Goal: Task Accomplishment & Management: Manage account settings

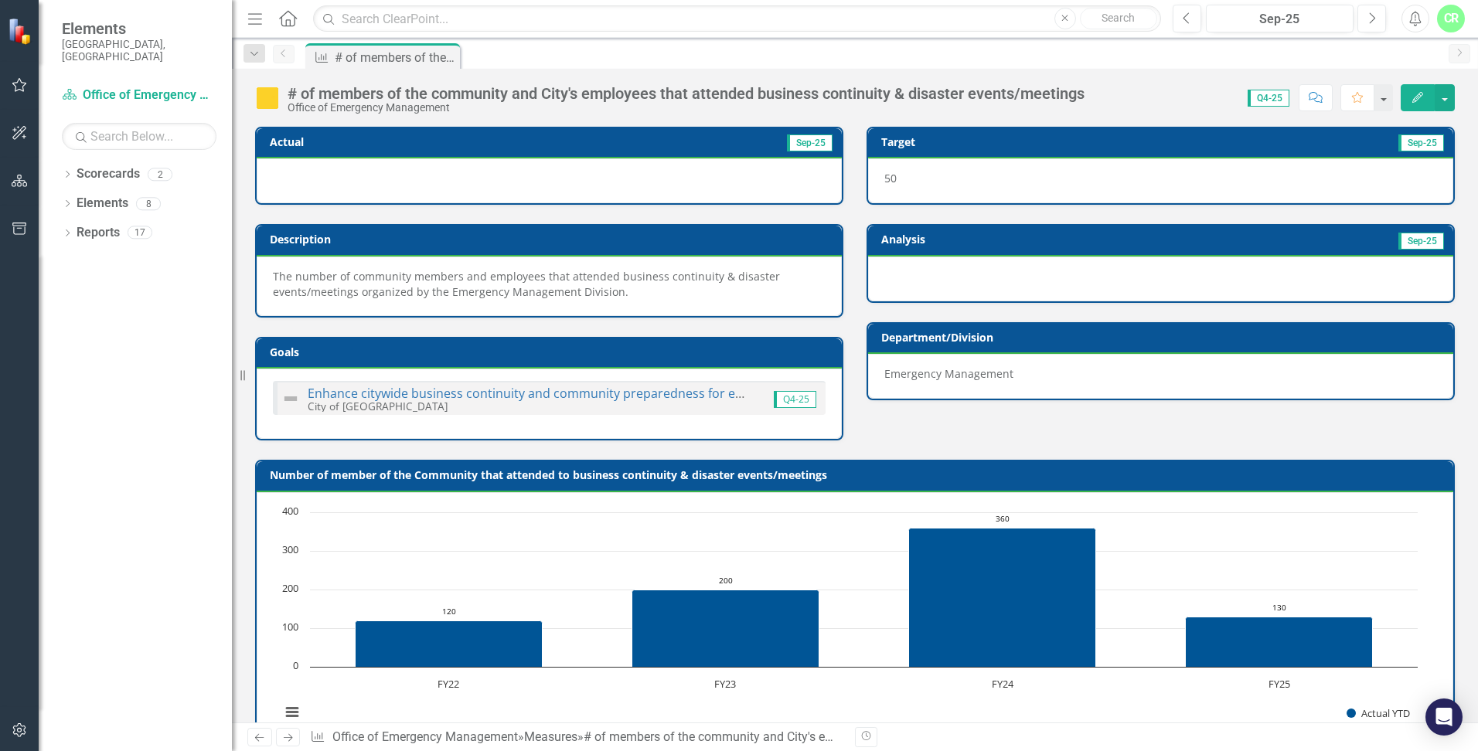
click at [269, 100] on img at bounding box center [267, 98] width 25 height 25
drag, startPoint x: 790, startPoint y: 401, endPoint x: 453, endPoint y: 261, distance: 365.2
click at [779, 392] on span "Q4-25" at bounding box center [795, 399] width 43 height 17
click at [264, 25] on icon "Menu" at bounding box center [255, 18] width 20 height 16
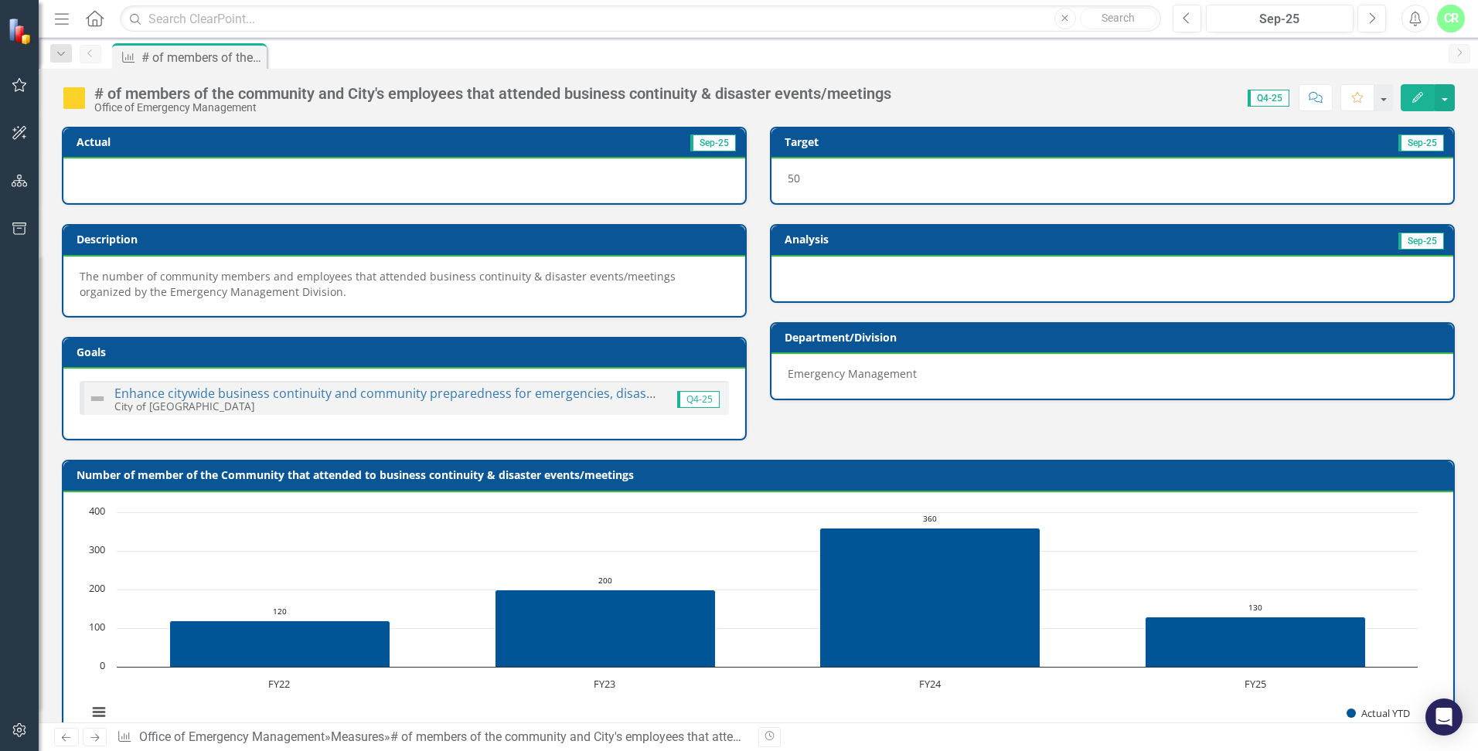
click at [78, 18] on div "Menu Home Search Close Search" at bounding box center [603, 18] width 1107 height 29
click at [59, 15] on icon "Menu" at bounding box center [62, 18] width 20 height 16
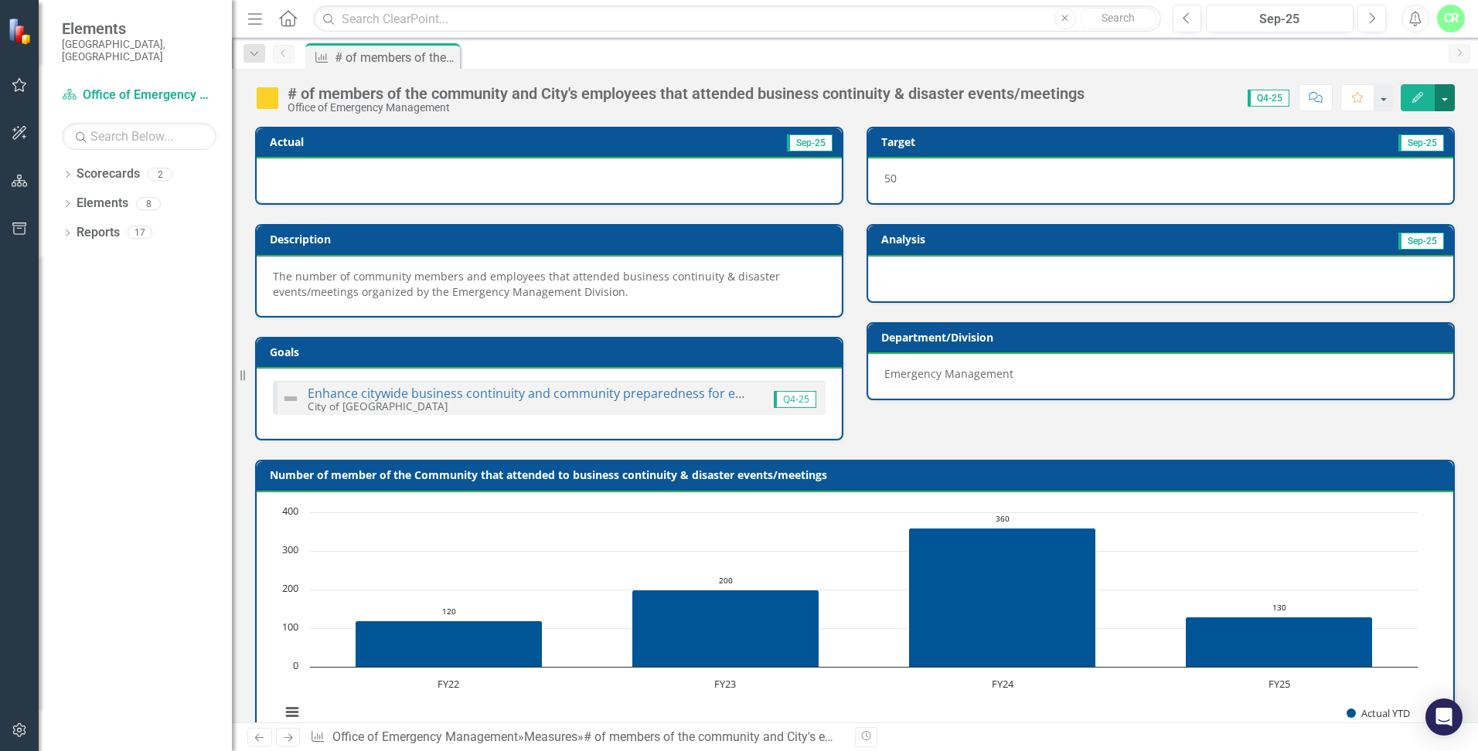
click at [1442, 99] on button "button" at bounding box center [1445, 97] width 20 height 27
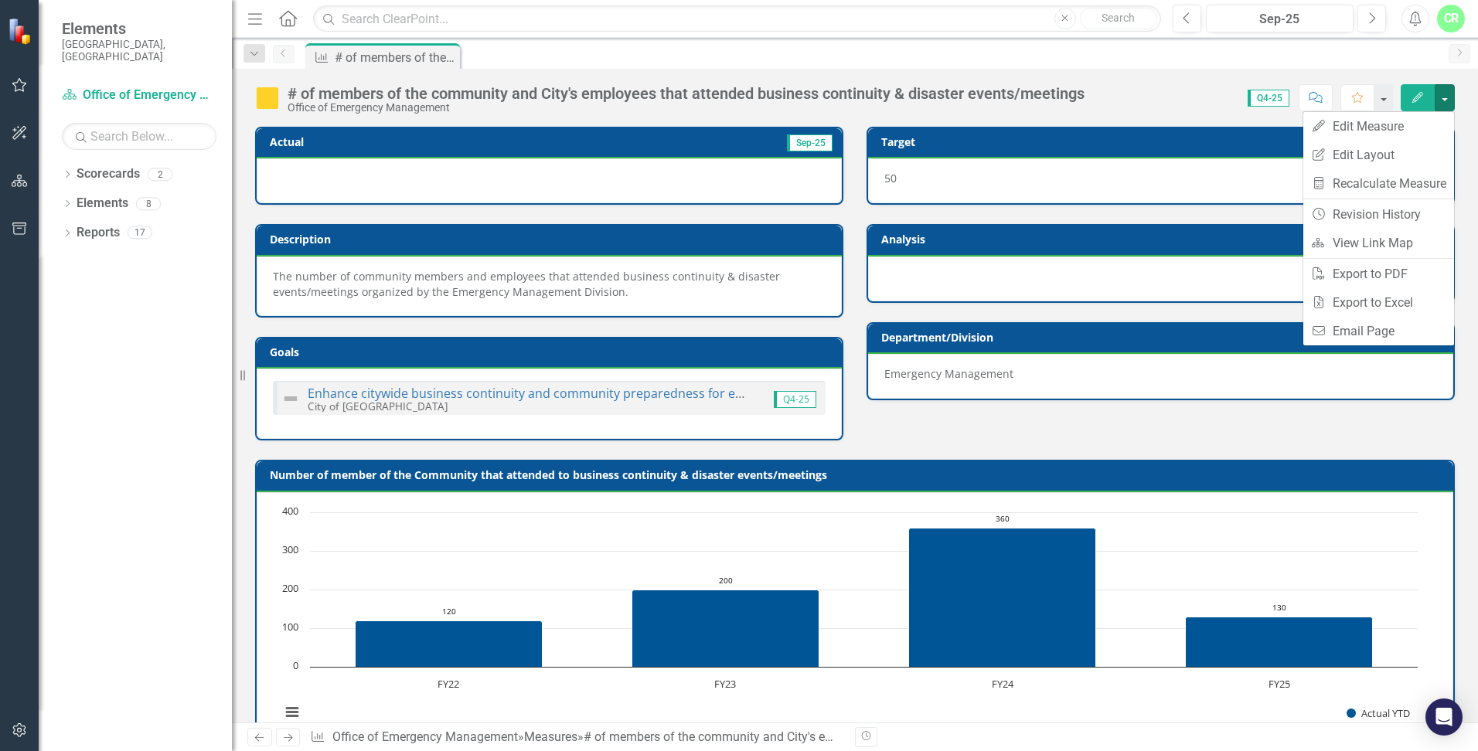
click at [1322, 73] on div "# of members of the community and City's employees that attended business conti…" at bounding box center [855, 92] width 1246 height 46
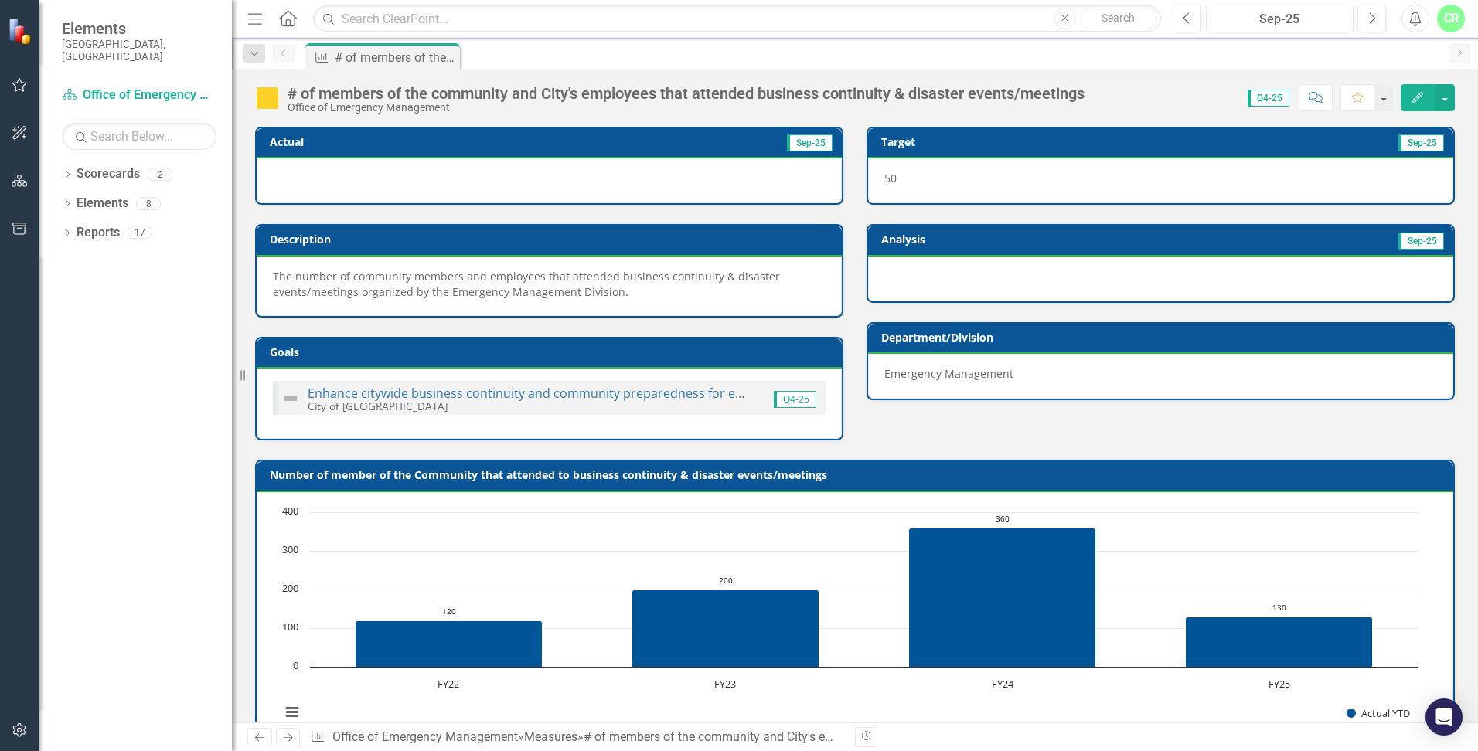
click at [1279, 97] on span "Q4-25" at bounding box center [1269, 98] width 42 height 17
click at [68, 201] on icon "Dropdown" at bounding box center [67, 205] width 11 height 9
click at [68, 202] on icon at bounding box center [66, 204] width 7 height 4
click at [66, 230] on icon "Dropdown" at bounding box center [67, 234] width 11 height 9
click at [114, 310] on link "Goal Goals" at bounding box center [109, 319] width 53 height 18
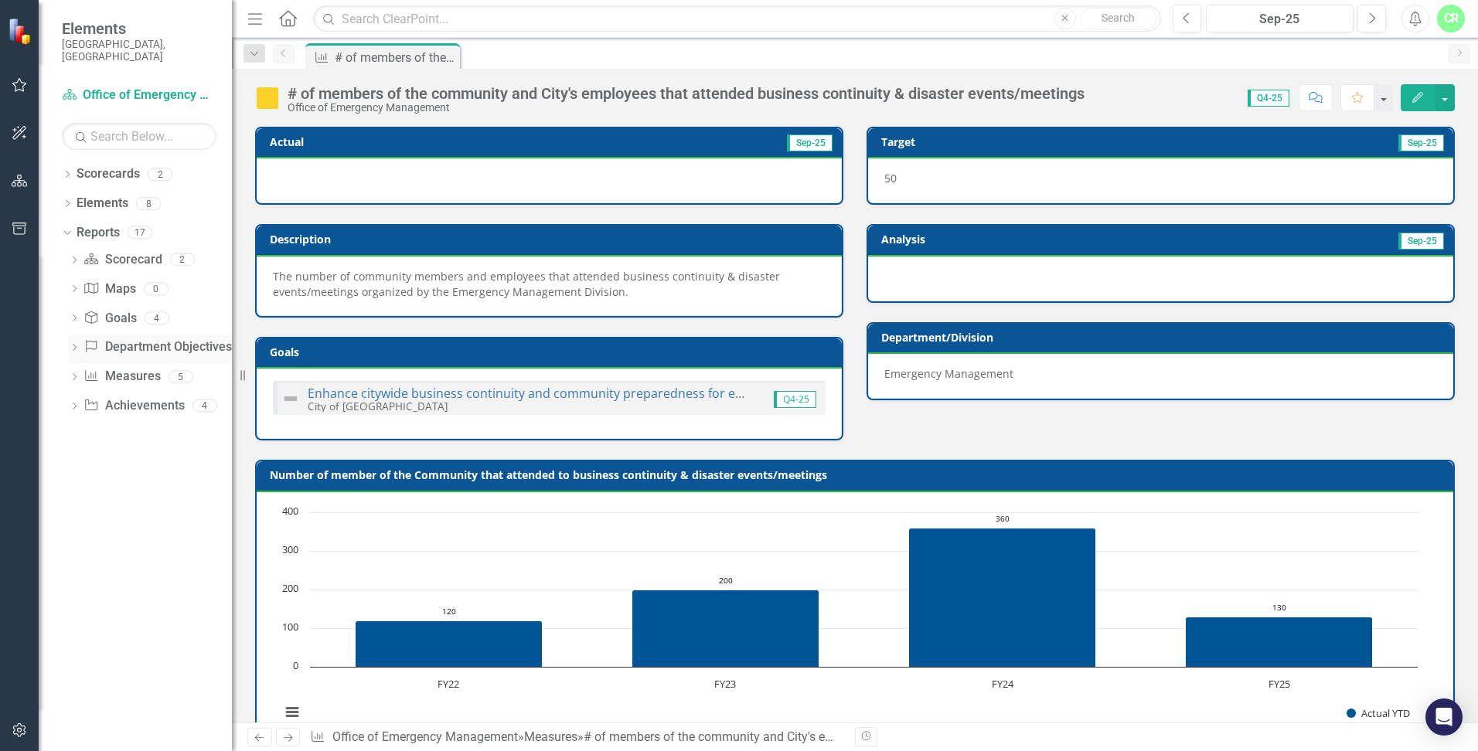
click at [135, 339] on link "Department Objective Department Objectives" at bounding box center [157, 348] width 148 height 18
click at [175, 370] on div "5" at bounding box center [181, 376] width 25 height 13
click at [72, 374] on icon "Dropdown" at bounding box center [74, 378] width 11 height 9
click at [122, 397] on div "Measures" at bounding box center [157, 404] width 150 height 14
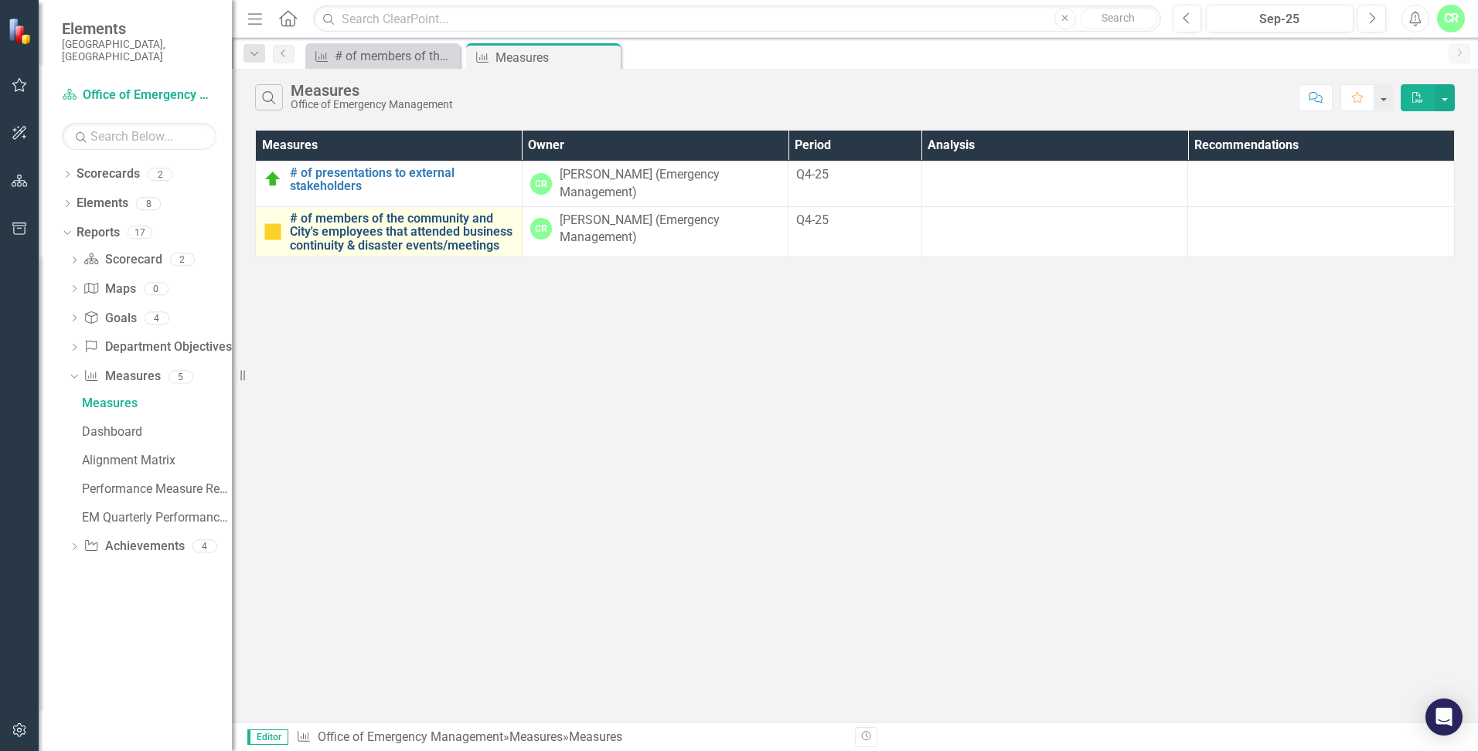
click at [394, 233] on link "# of members of the community and City's employees that attended business conti…" at bounding box center [402, 232] width 224 height 41
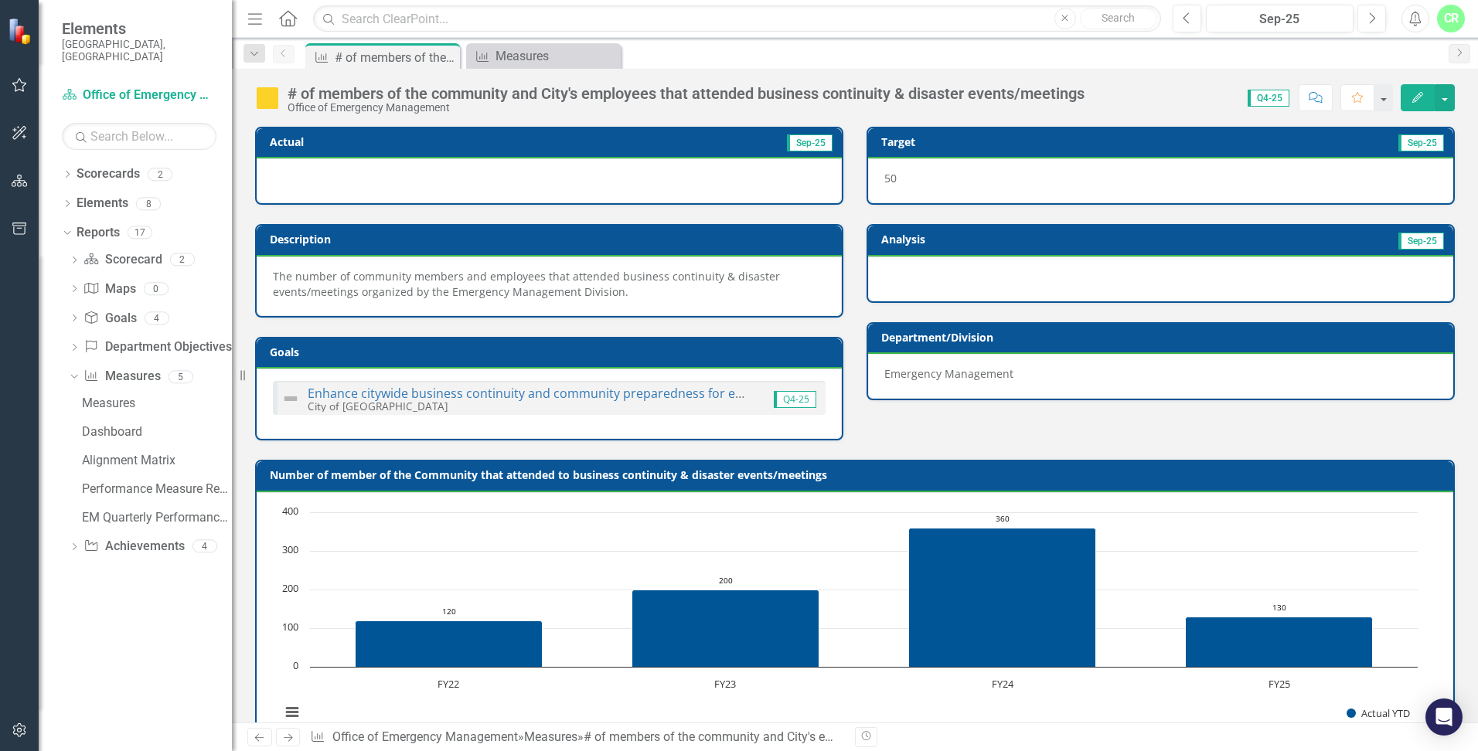
click at [1419, 105] on button "Edit" at bounding box center [1418, 97] width 34 height 27
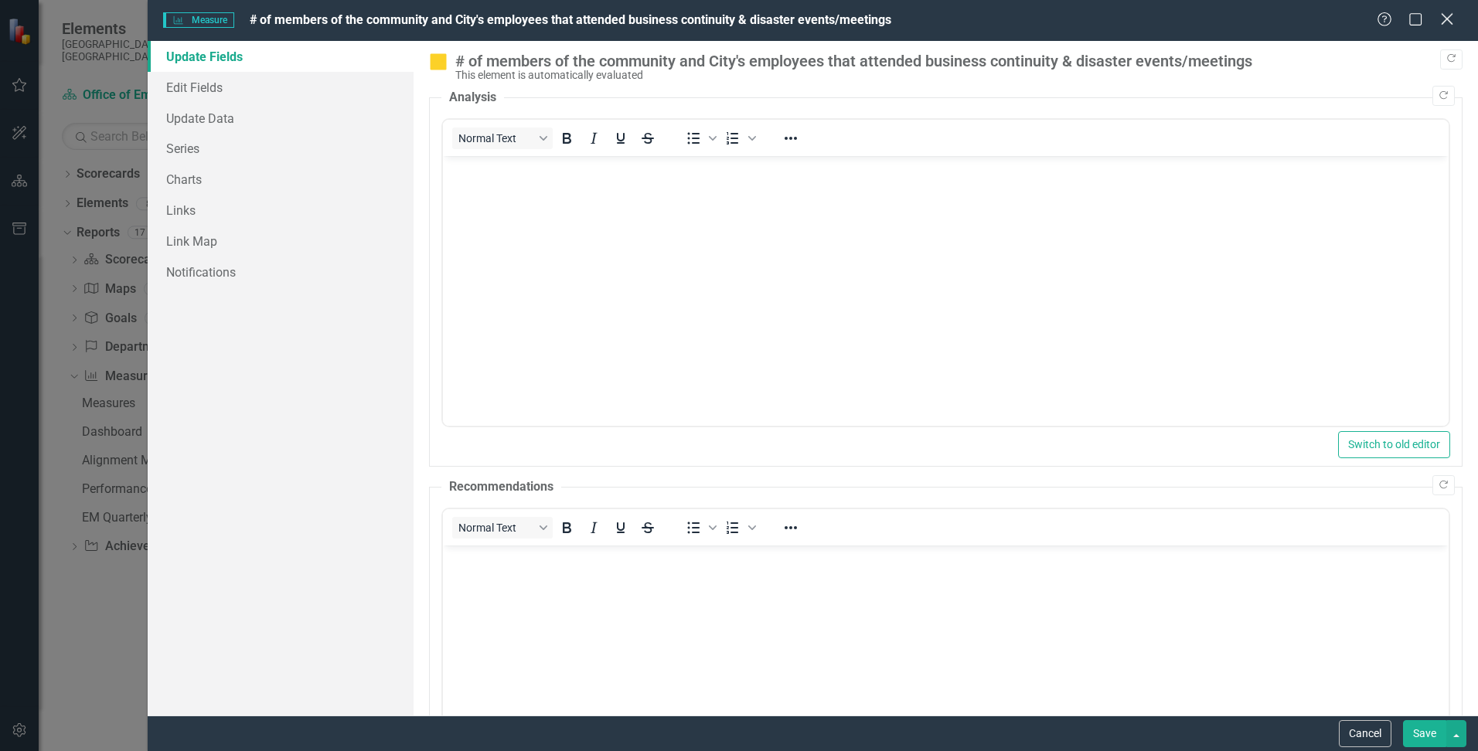
click at [1448, 21] on icon "Close" at bounding box center [1446, 19] width 19 height 15
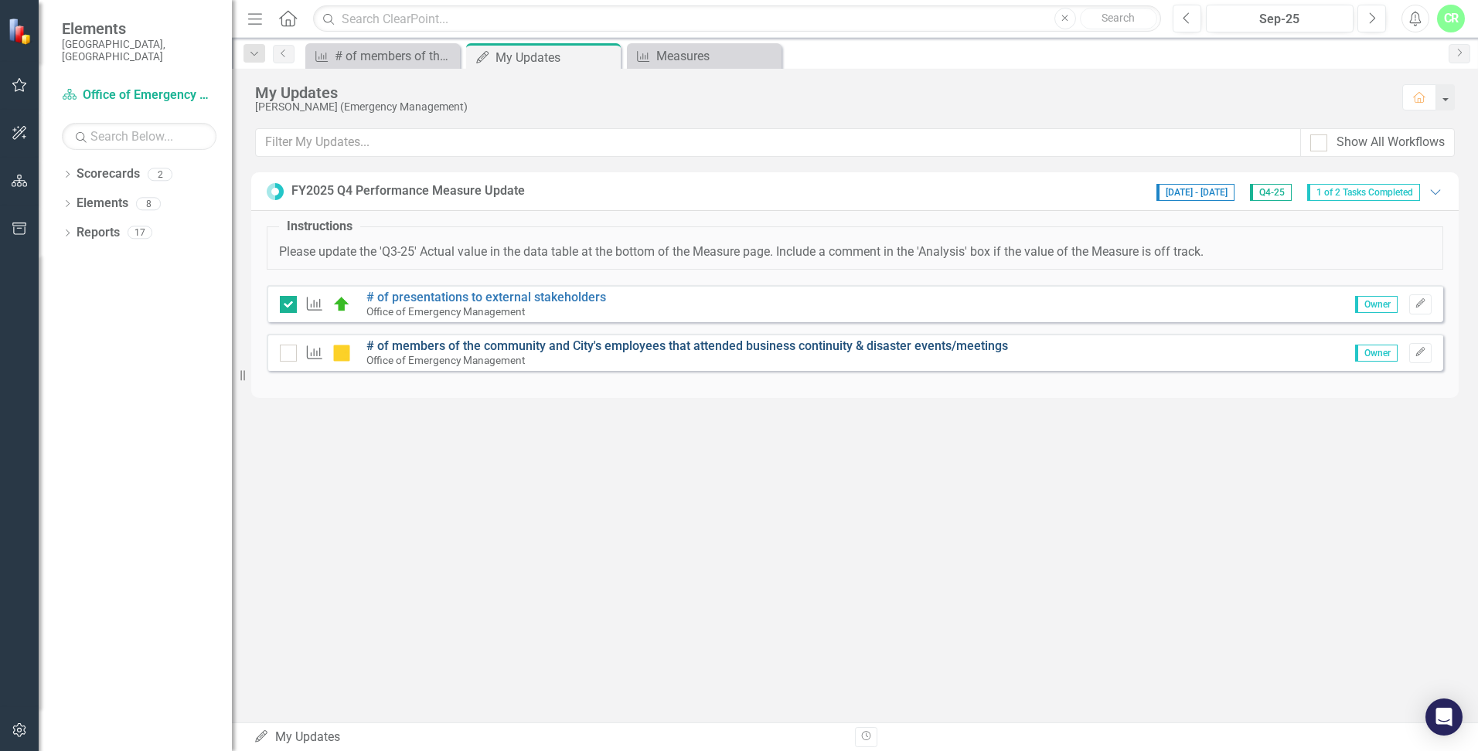
click at [463, 346] on link "# of members of the community and City's employees that attended business conti…" at bounding box center [687, 346] width 642 height 15
click at [288, 354] on input "checkbox" at bounding box center [285, 350] width 10 height 10
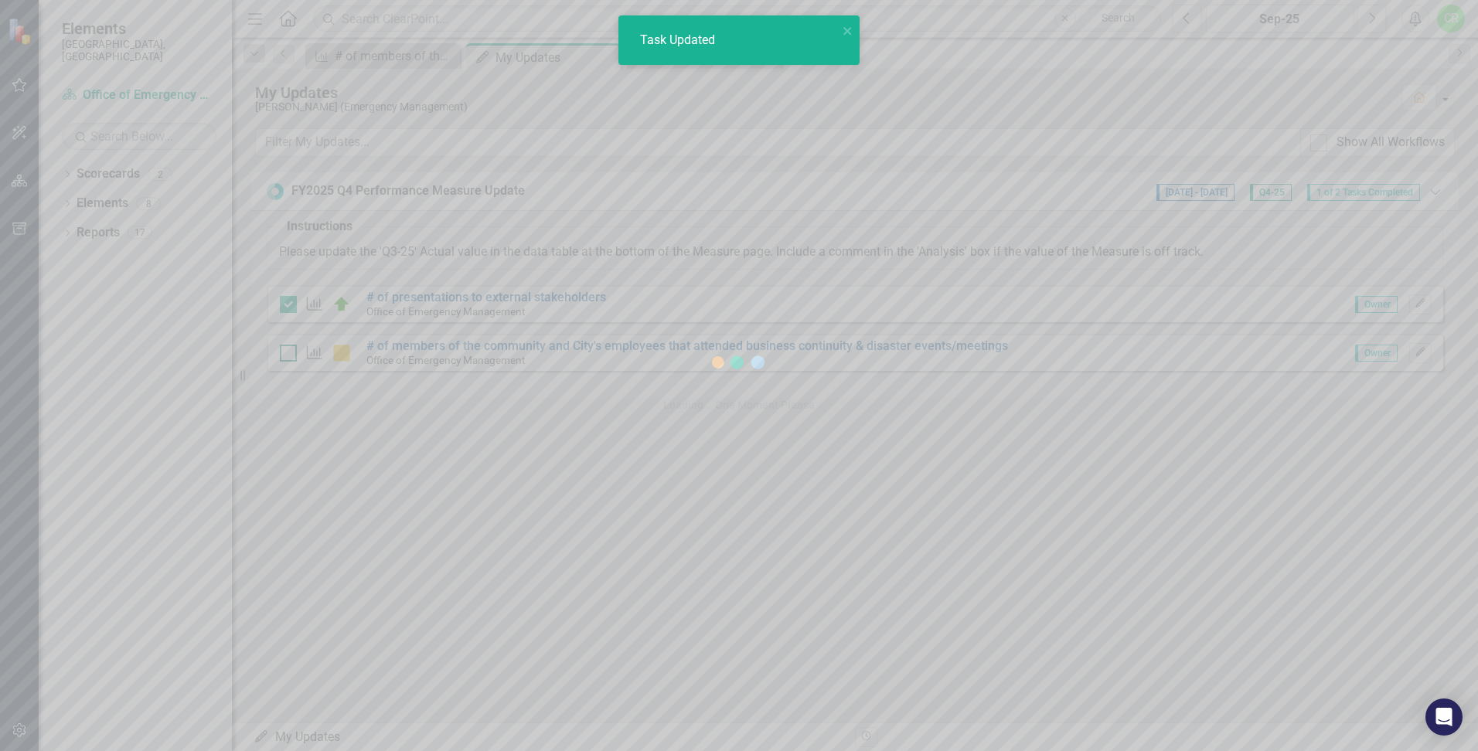
checkbox input "true"
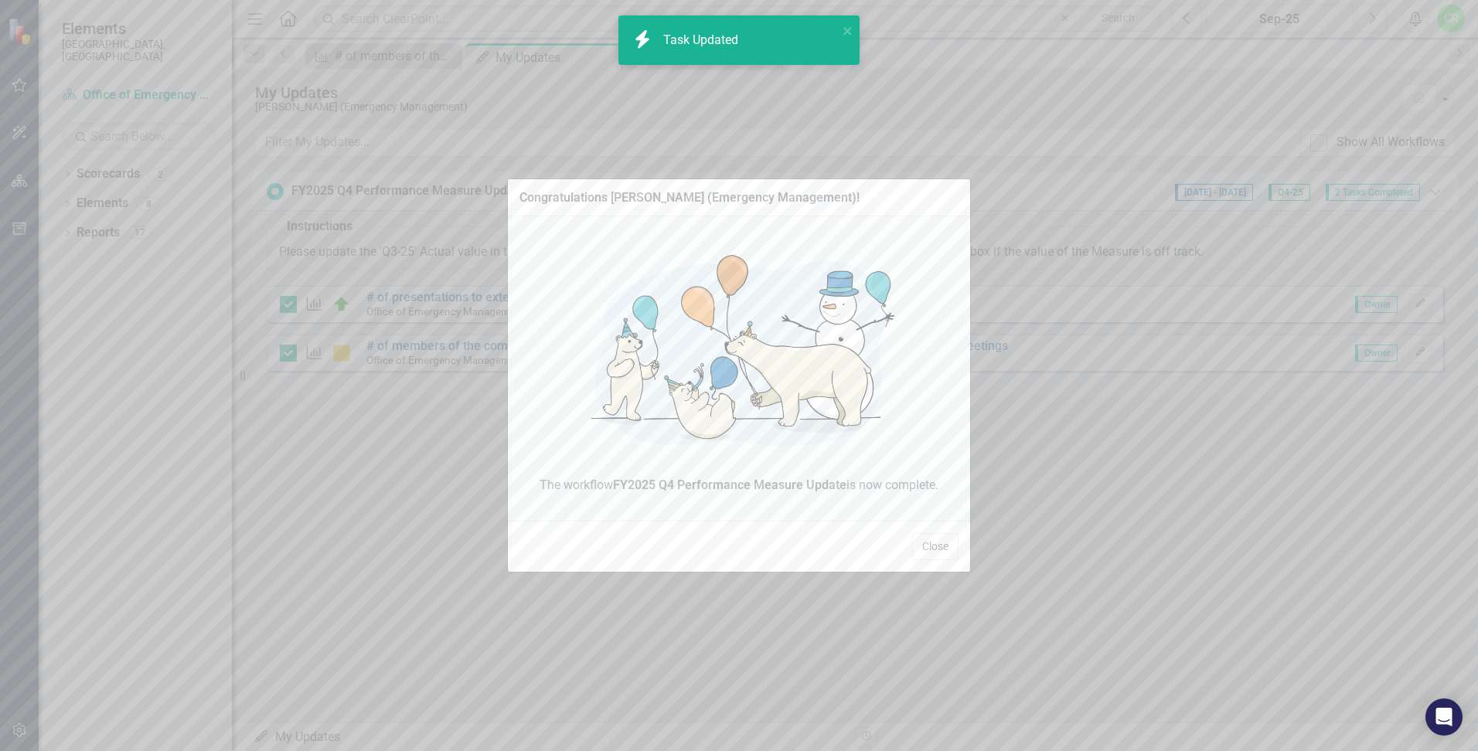
click at [1439, 350] on div "Congratulations [PERSON_NAME] (Emergency Management)! The workflow FY2025 Q4 Pe…" at bounding box center [739, 375] width 1478 height 751
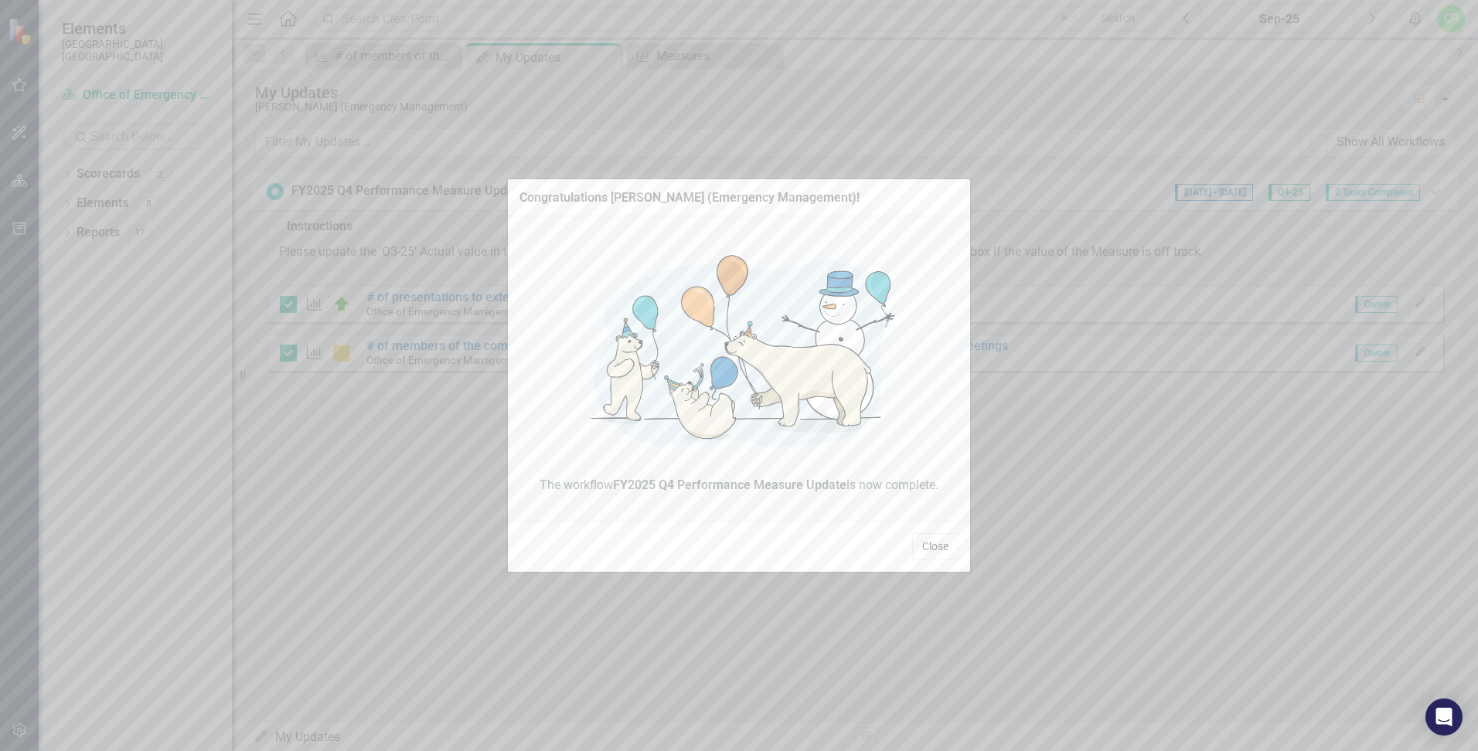
click at [942, 548] on button "Close" at bounding box center [935, 546] width 46 height 27
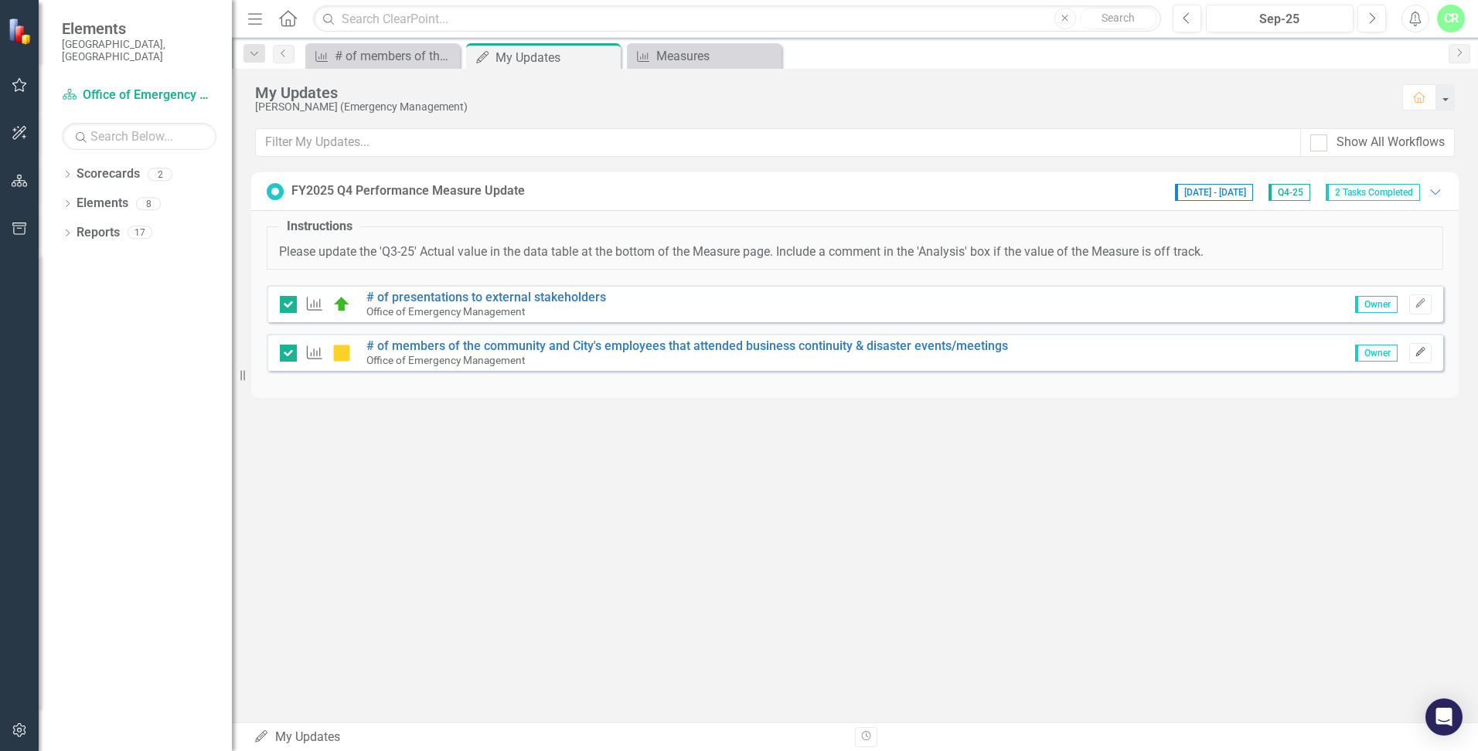
click at [1413, 351] on button "Edit" at bounding box center [1420, 353] width 22 height 20
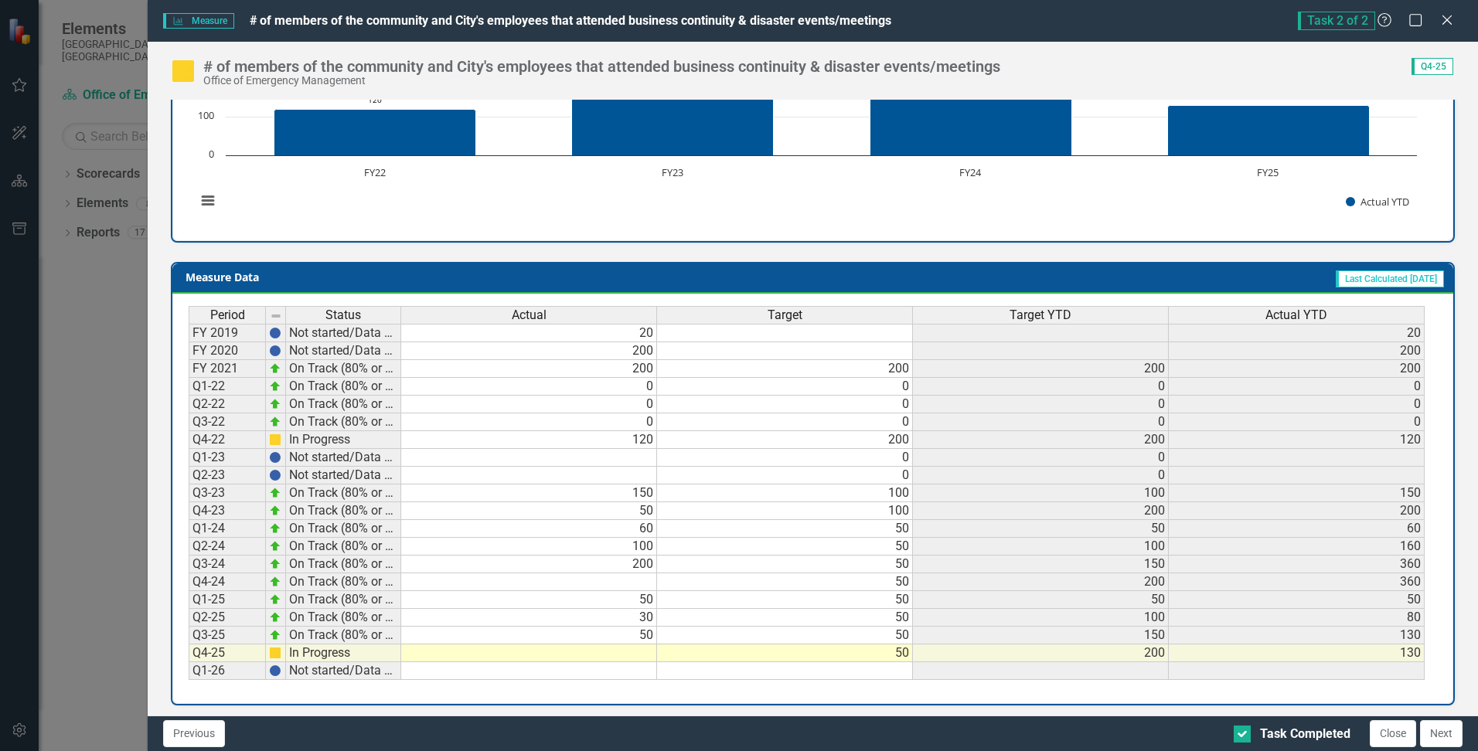
scroll to position [490, 0]
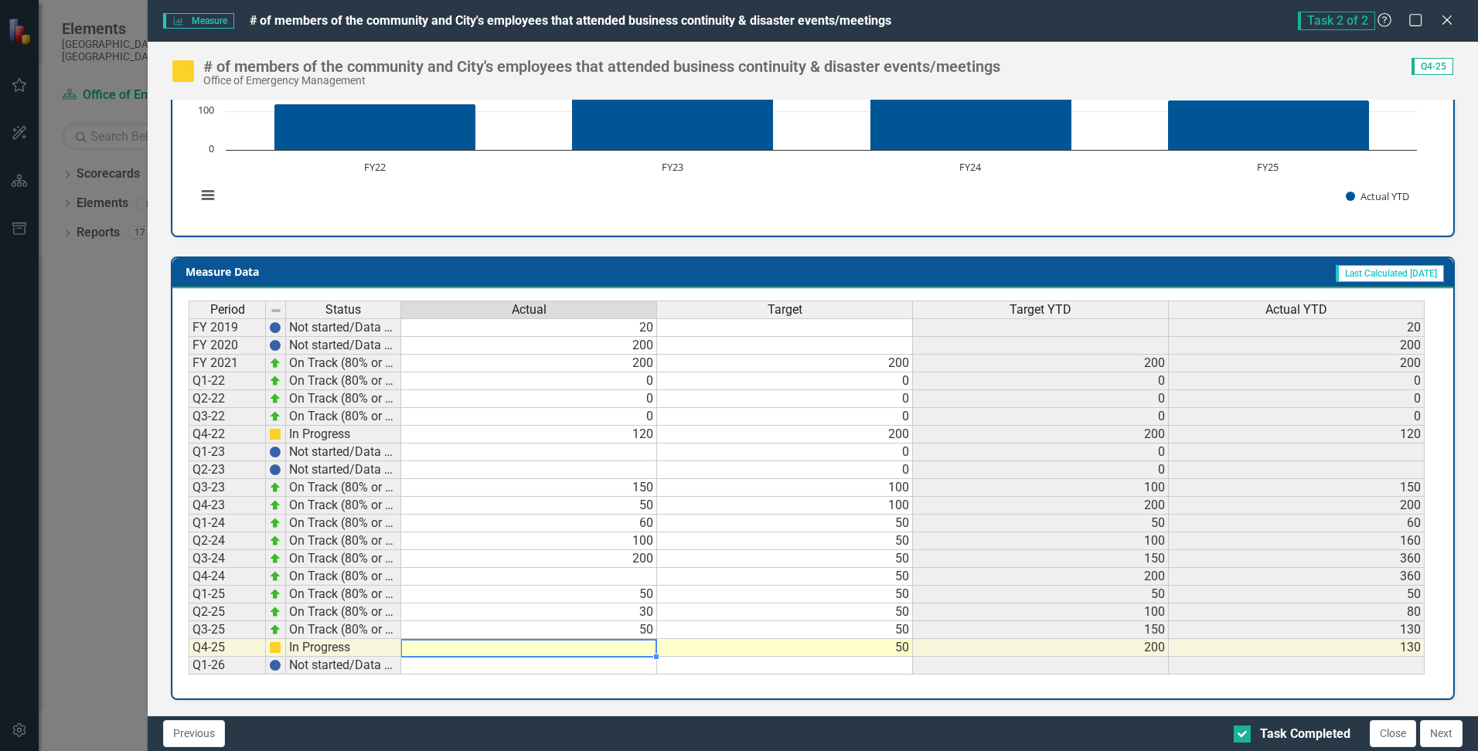
click at [635, 653] on td at bounding box center [529, 648] width 256 height 18
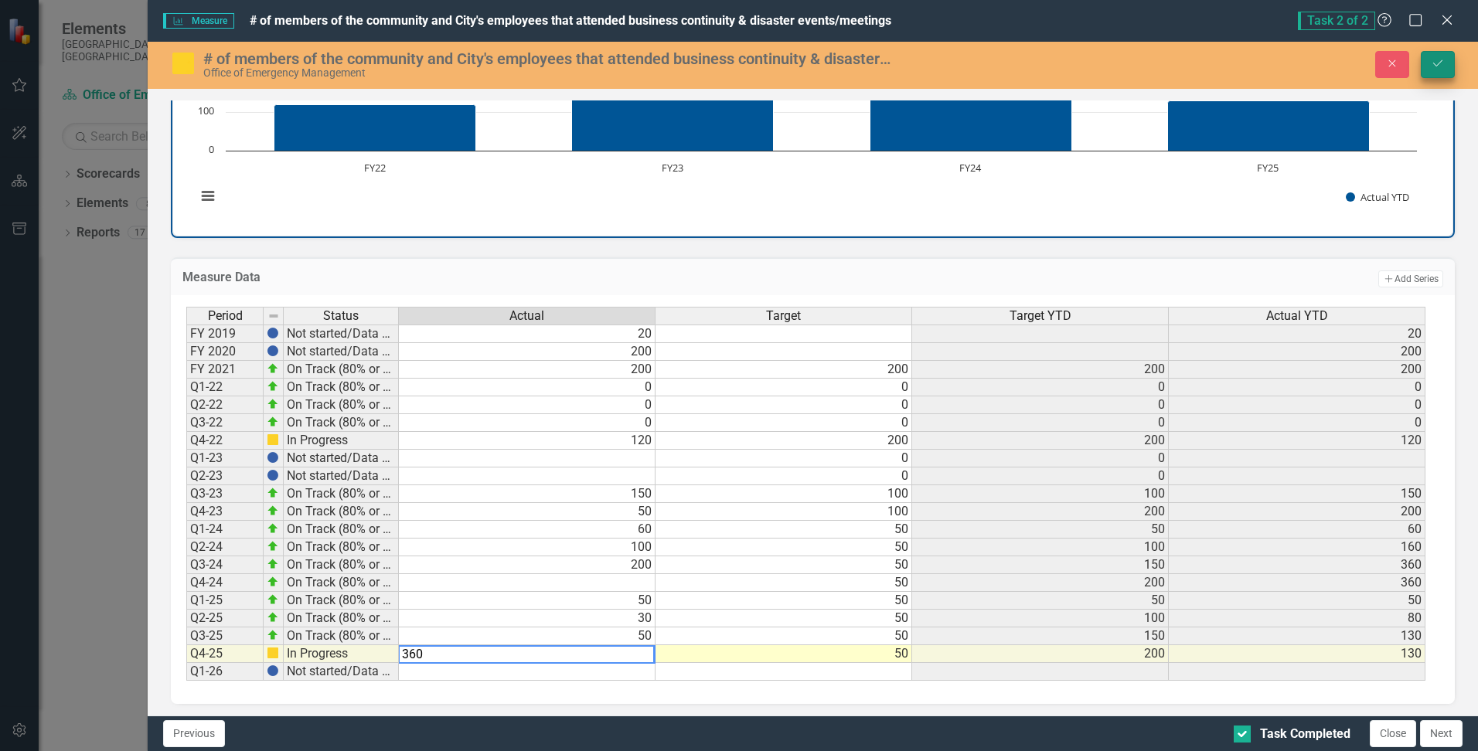
type textarea "360"
click at [1435, 66] on icon "Save" at bounding box center [1438, 63] width 14 height 11
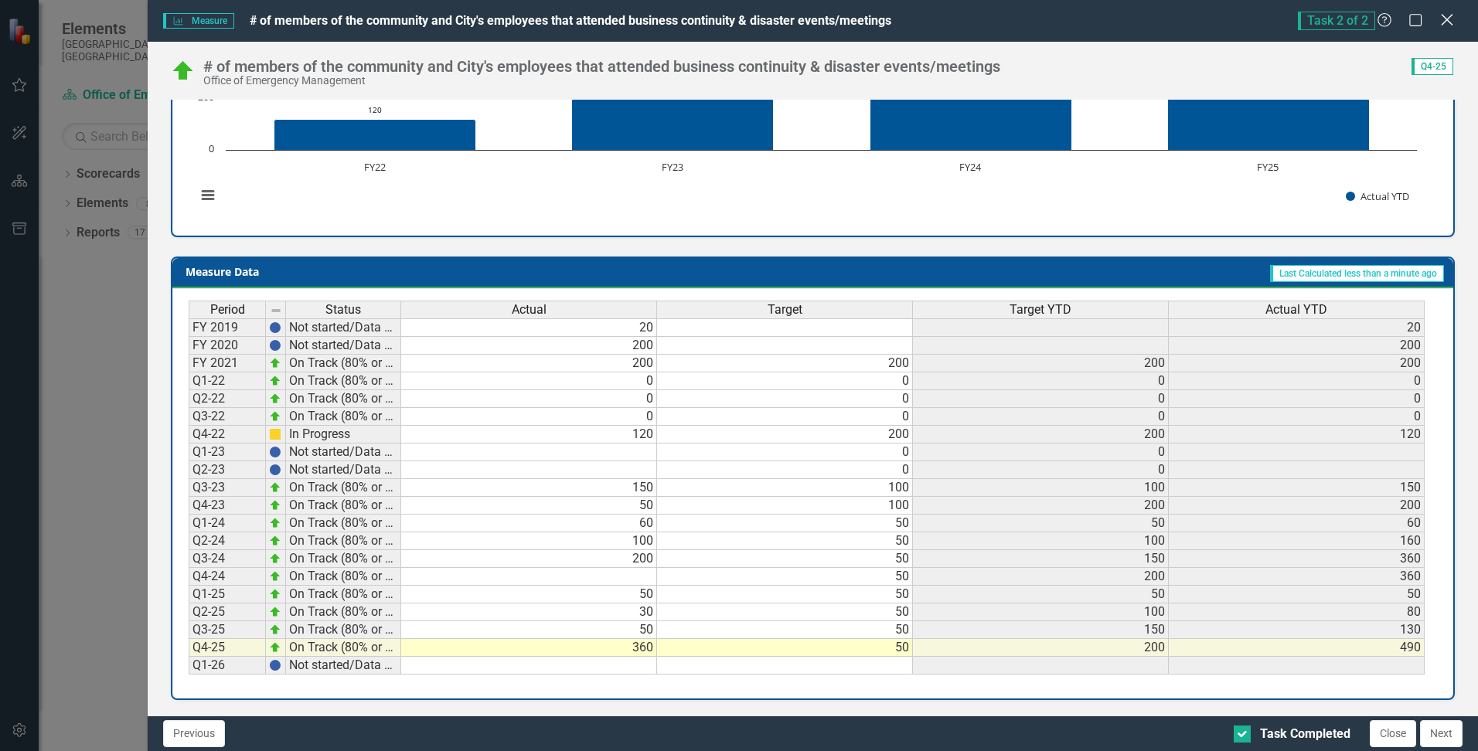
click at [1449, 25] on icon "Close" at bounding box center [1446, 19] width 19 height 15
